Goal: Task Accomplishment & Management: Complete application form

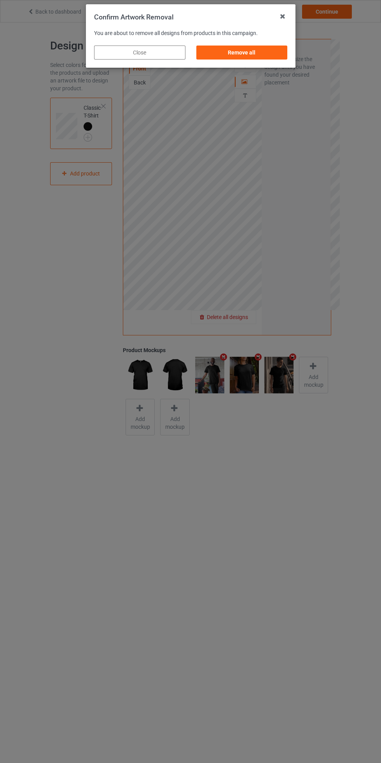
click at [265, 52] on div "Remove all" at bounding box center [241, 53] width 91 height 14
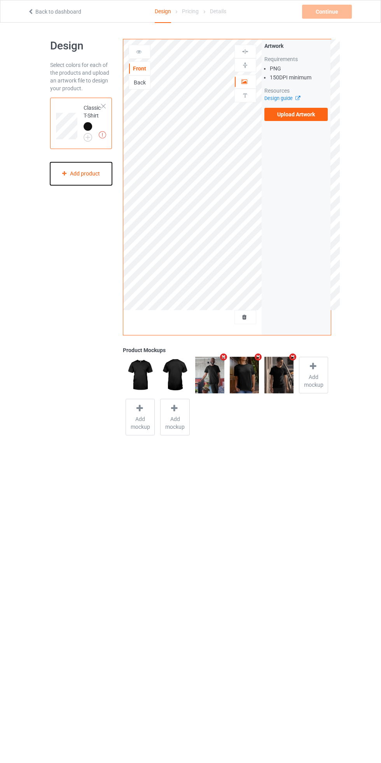
click at [93, 174] on div "Add product" at bounding box center [81, 173] width 62 height 23
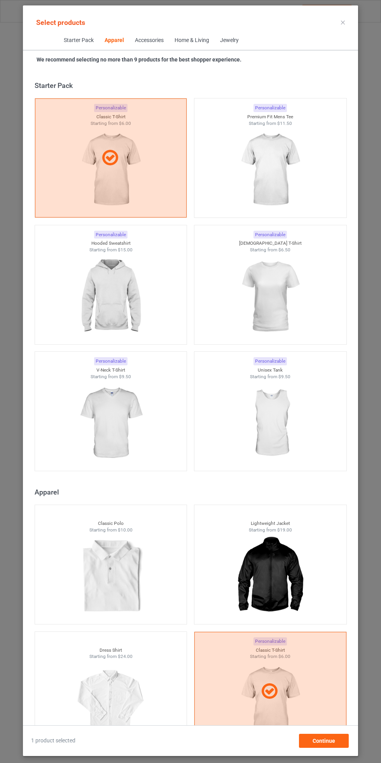
scroll to position [416, 0]
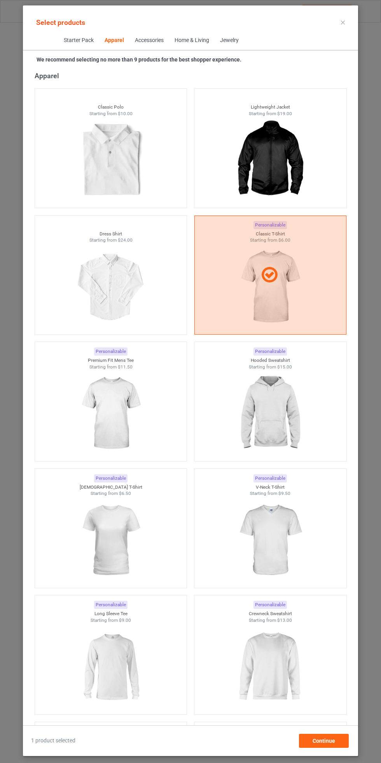
click at [343, 22] on icon at bounding box center [343, 23] width 4 height 4
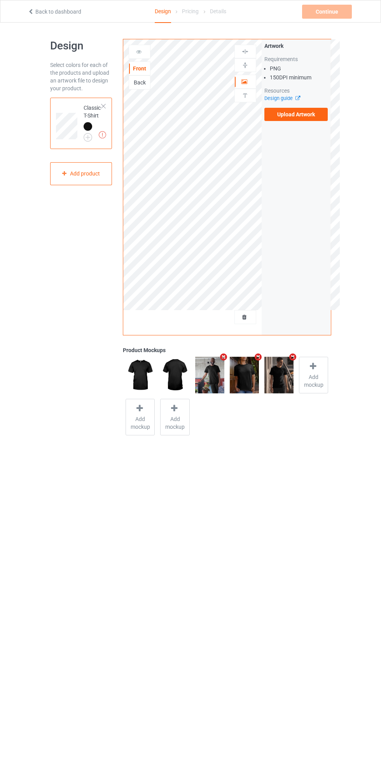
click at [0, 0] on img at bounding box center [0, 0] width 0 height 0
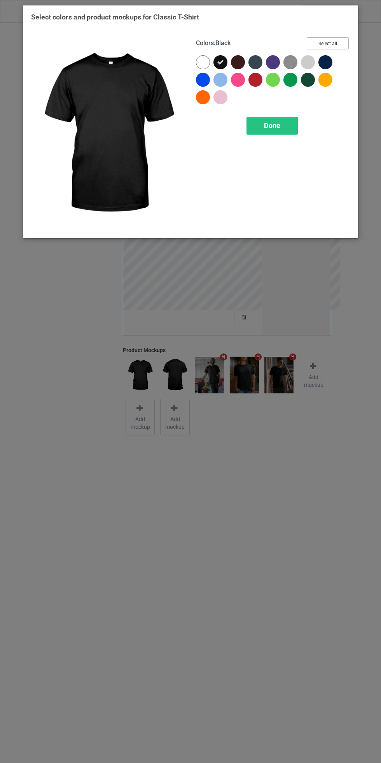
click at [334, 46] on button "Select all" at bounding box center [328, 43] width 42 height 12
click at [203, 62] on icon at bounding box center [203, 62] width 7 height 7
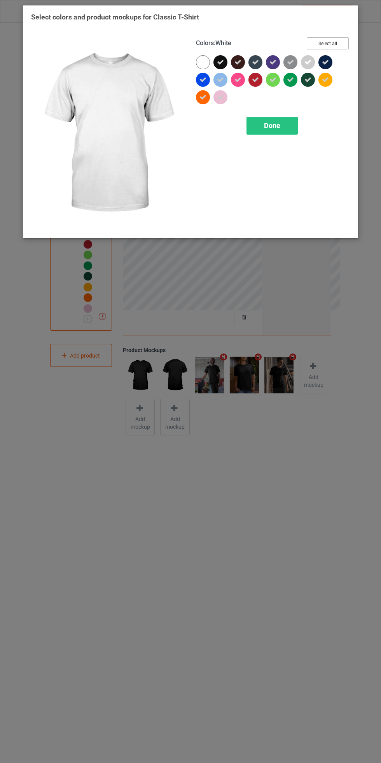
click at [340, 45] on button "Select all" at bounding box center [328, 43] width 42 height 12
click at [338, 48] on button "Reset to Default" at bounding box center [320, 43] width 56 height 12
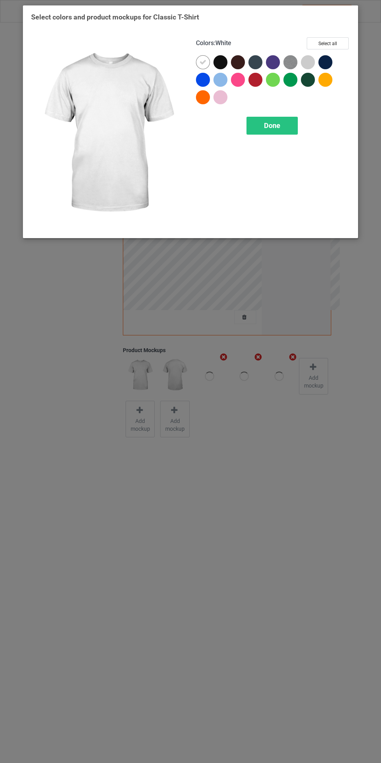
click at [219, 65] on div at bounding box center [221, 62] width 14 height 14
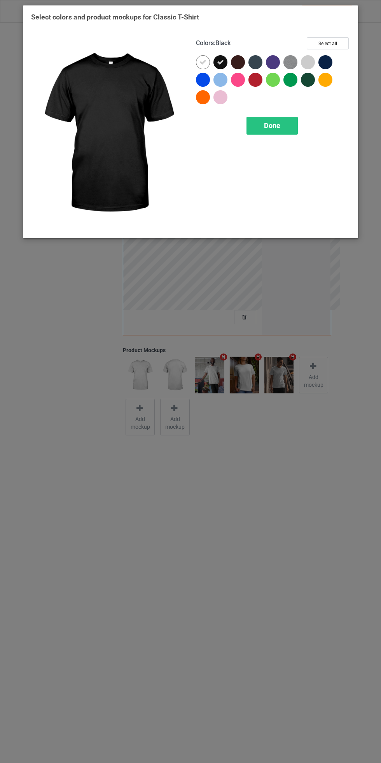
click at [203, 62] on icon at bounding box center [203, 62] width 7 height 7
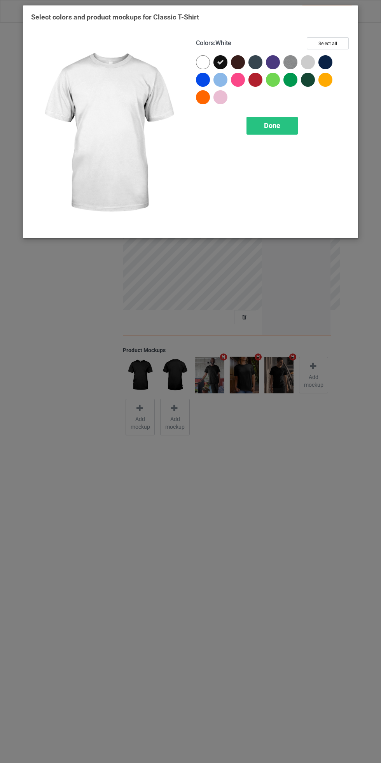
click at [288, 119] on div "Done" at bounding box center [272, 126] width 51 height 18
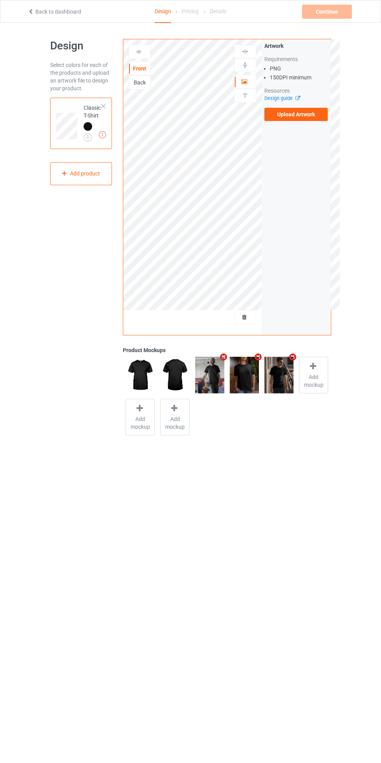
click at [321, 117] on label "Upload Artwork" at bounding box center [296, 114] width 64 height 13
click at [0, 0] on input "Upload Artwork" at bounding box center [0, 0] width 0 height 0
click at [245, 317] on icon at bounding box center [245, 315] width 7 height 5
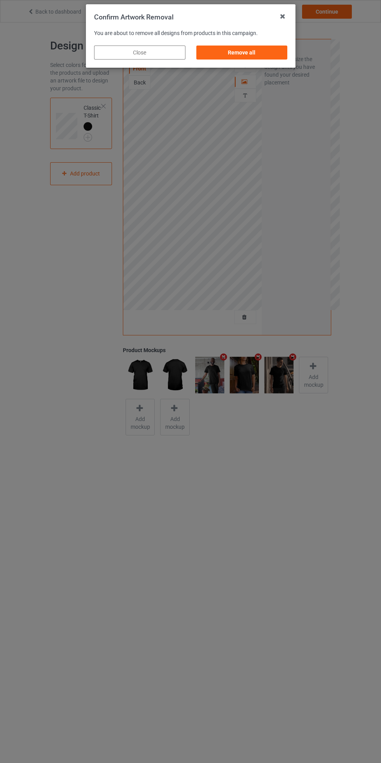
click at [263, 50] on div "Remove all" at bounding box center [241, 53] width 91 height 14
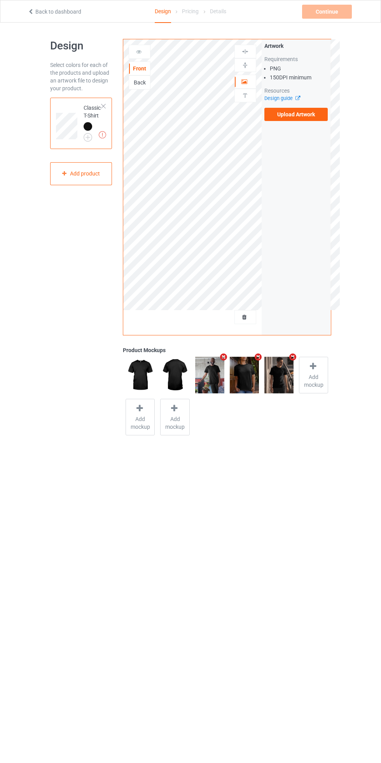
click at [314, 115] on label "Upload Artwork" at bounding box center [296, 114] width 64 height 13
click at [0, 0] on input "Upload Artwork" at bounding box center [0, 0] width 0 height 0
click at [332, 11] on div "Continue" at bounding box center [327, 12] width 50 height 14
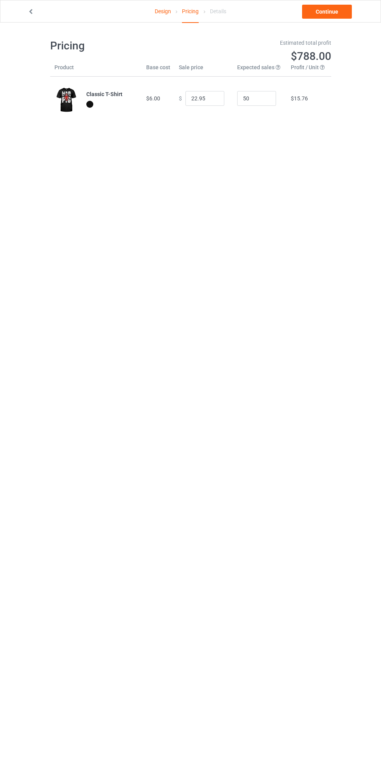
click at [160, 11] on link "Design" at bounding box center [163, 11] width 16 height 22
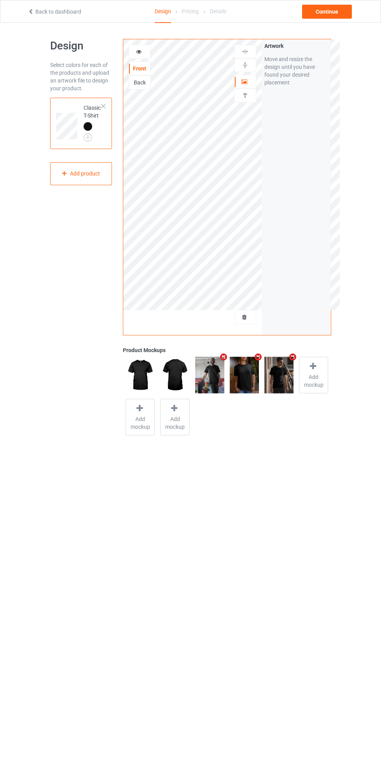
click at [91, 175] on div "Add product" at bounding box center [81, 173] width 62 height 23
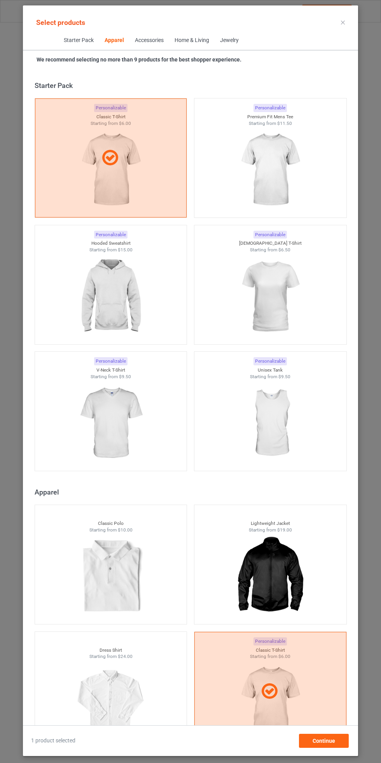
scroll to position [416, 0]
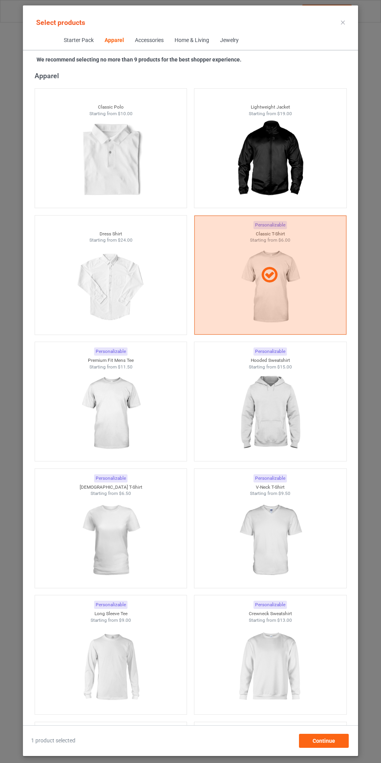
click at [282, 425] on img at bounding box center [270, 413] width 70 height 87
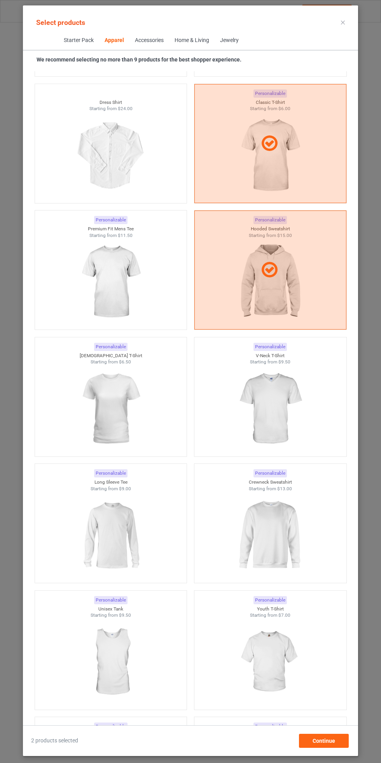
scroll to position [550, 0]
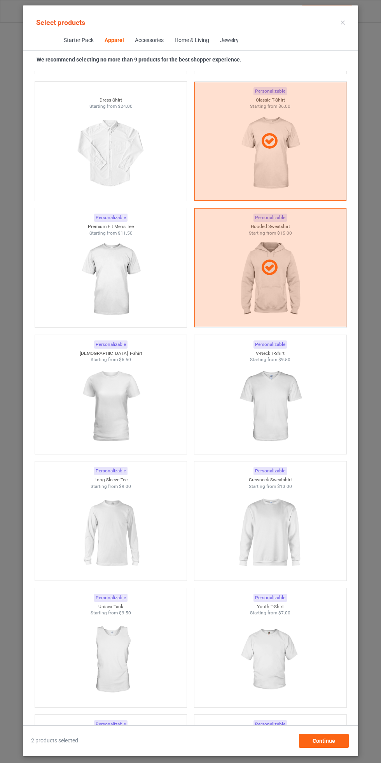
click at [285, 540] on img at bounding box center [270, 532] width 70 height 87
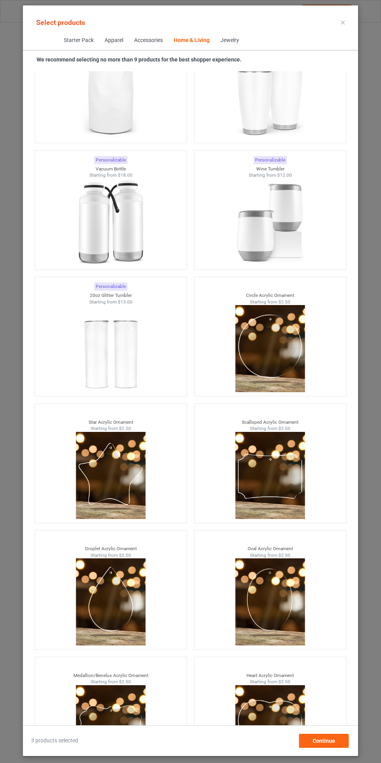
scroll to position [52, 0]
click at [341, 746] on div "Continue" at bounding box center [324, 741] width 50 height 14
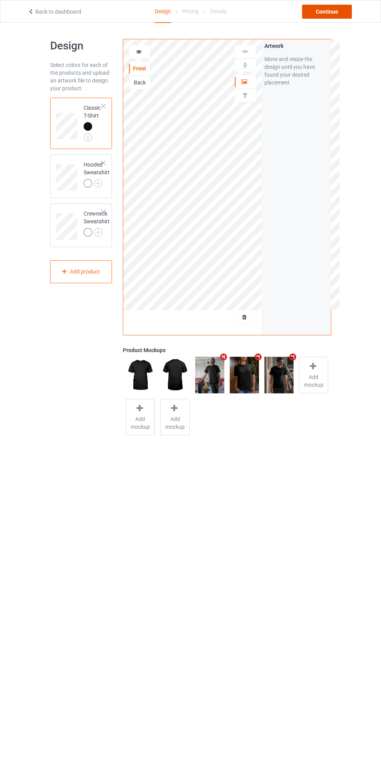
click at [340, 8] on div "Continue" at bounding box center [327, 12] width 50 height 14
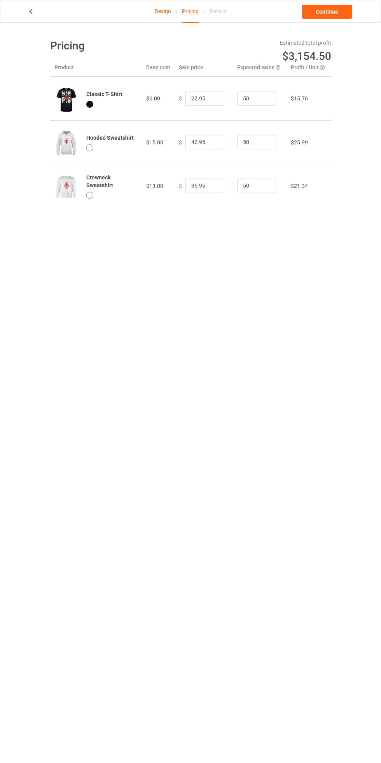
click at [168, 11] on link "Design" at bounding box center [163, 11] width 16 height 22
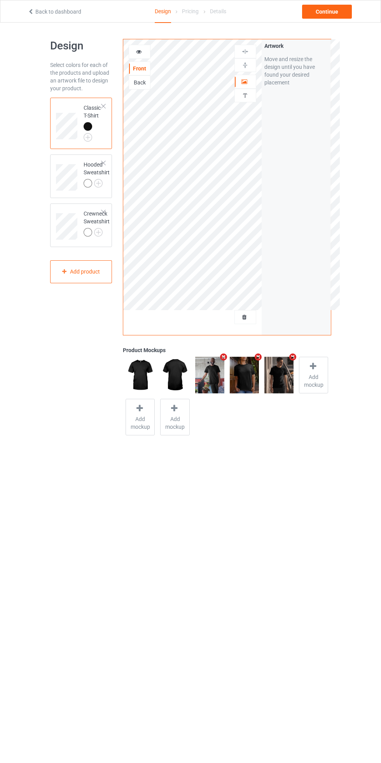
click at [0, 0] on img at bounding box center [0, 0] width 0 height 0
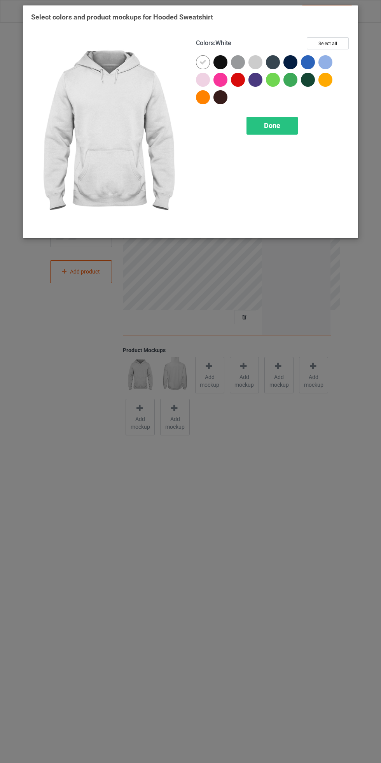
click at [218, 66] on div at bounding box center [221, 62] width 14 height 14
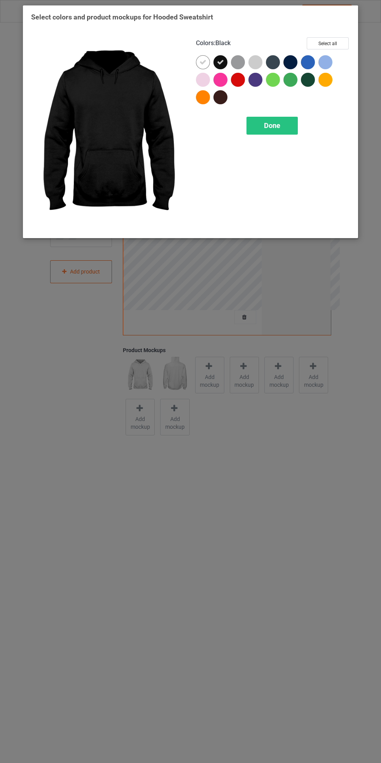
click at [203, 63] on icon at bounding box center [203, 62] width 7 height 7
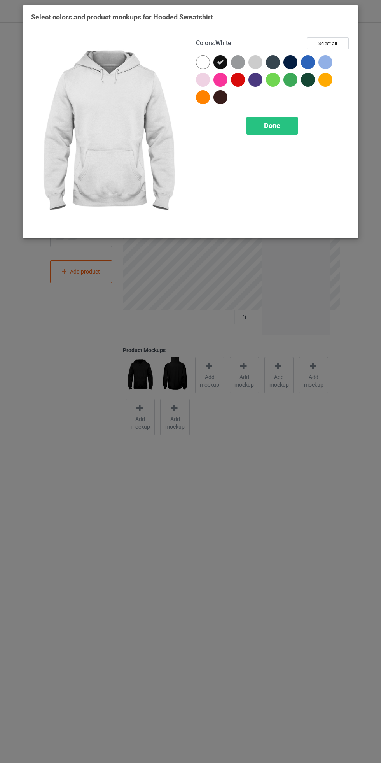
click at [289, 131] on div "Done" at bounding box center [272, 126] width 51 height 18
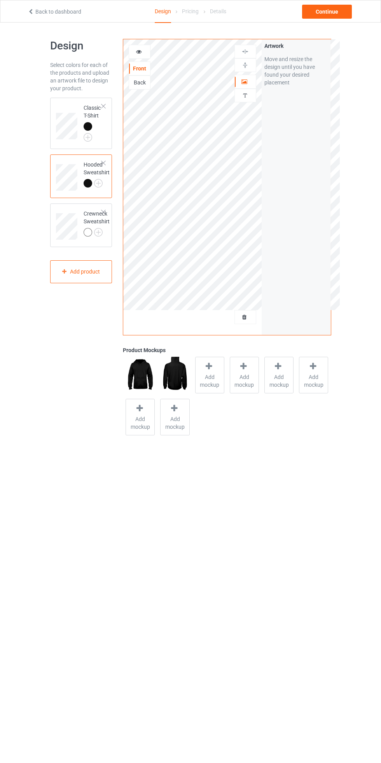
click at [0, 0] on img at bounding box center [0, 0] width 0 height 0
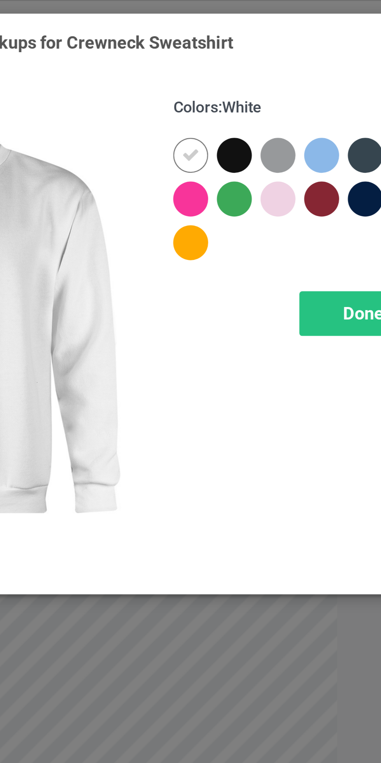
click at [222, 65] on div at bounding box center [221, 62] width 14 height 14
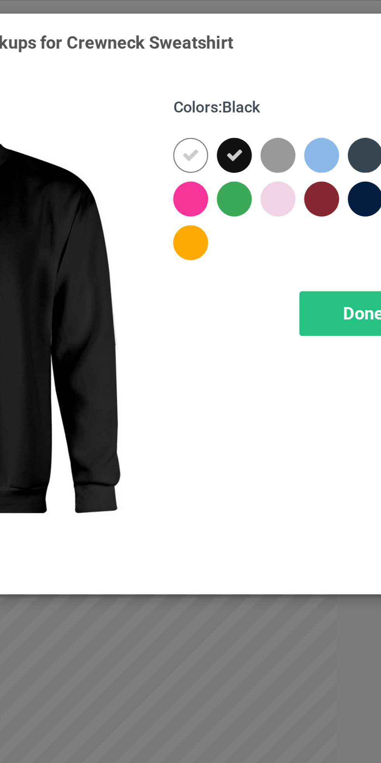
click at [208, 63] on div at bounding box center [203, 62] width 14 height 14
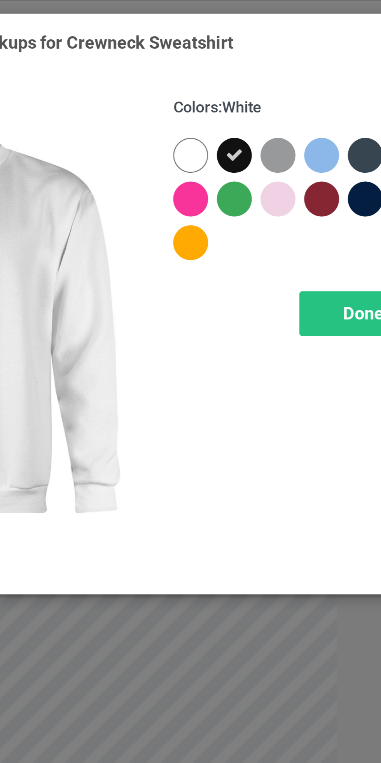
click at [273, 128] on span "Done" at bounding box center [272, 125] width 16 height 8
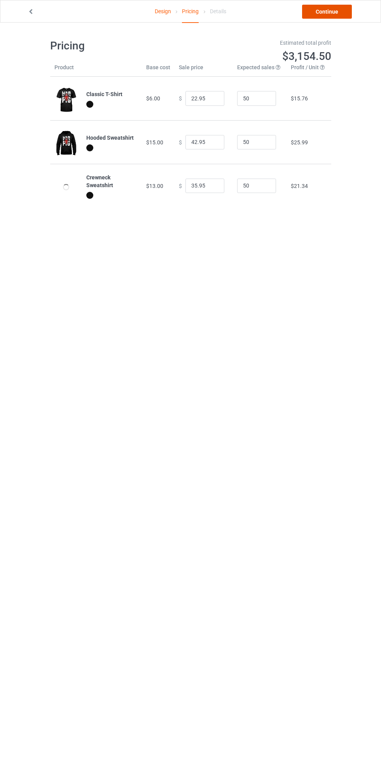
click at [334, 13] on link "Continue" at bounding box center [327, 12] width 50 height 14
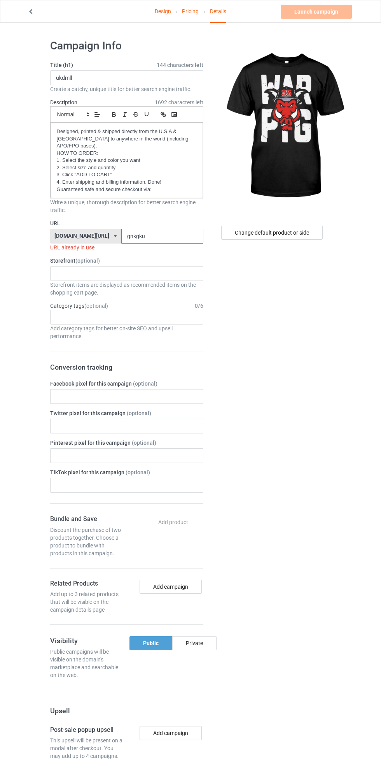
click at [151, 229] on input "gnkgku" at bounding box center [162, 236] width 82 height 15
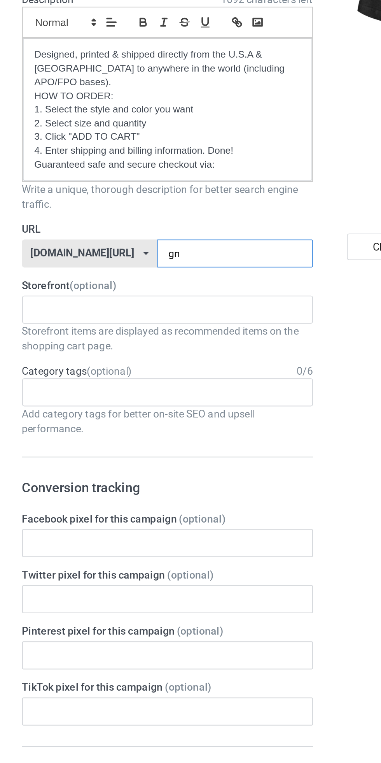
type input "g"
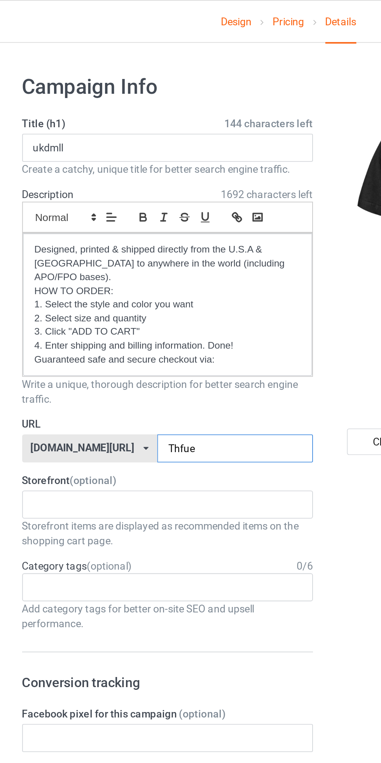
type input "Thfue"
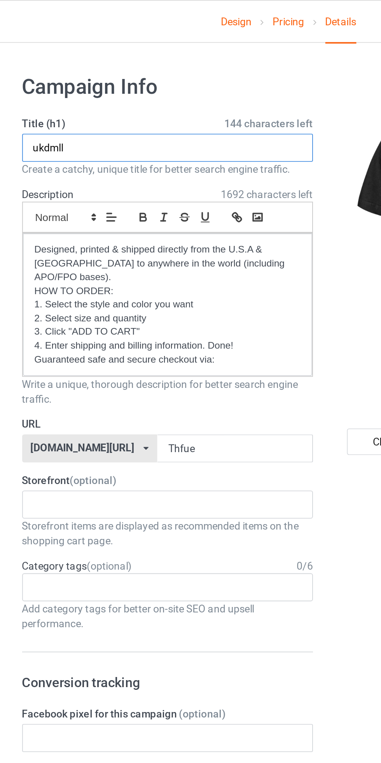
click at [95, 81] on input "ukdmll" at bounding box center [126, 77] width 153 height 15
type input "u"
type input "LIMITED EDITION"
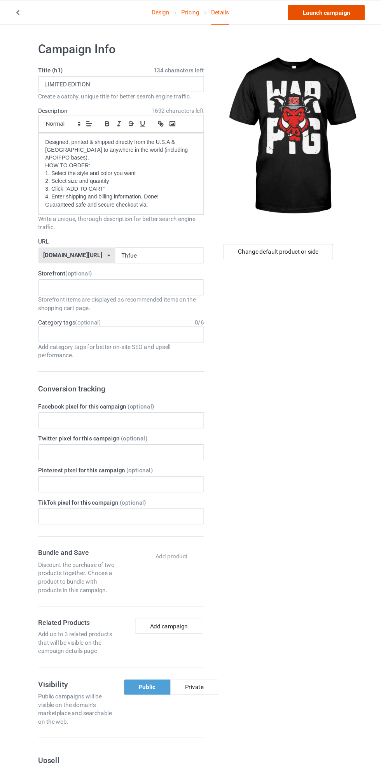
click at [329, 9] on link "Launch campaign" at bounding box center [316, 12] width 71 height 14
